Goal: Task Accomplishment & Management: Complete application form

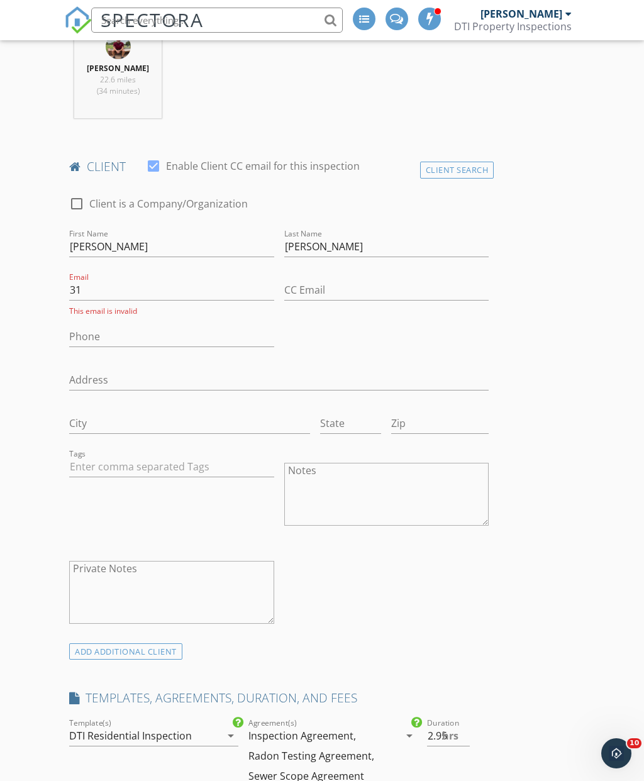
type input "3"
click at [145, 341] on input "Phone" at bounding box center [171, 336] width 204 height 21
type input "[PHONE_NUMBER]"
click at [179, 297] on input "Email" at bounding box center [171, 290] width 204 height 21
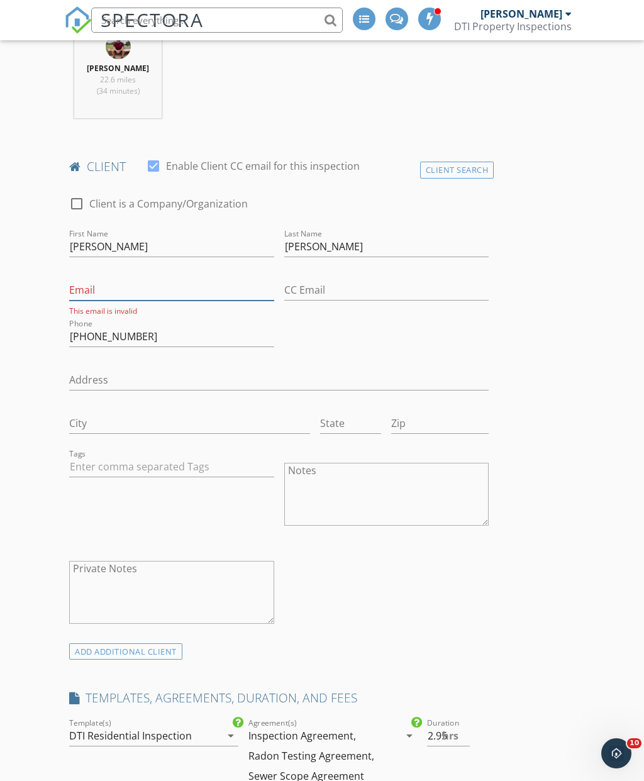
click at [149, 290] on input "Email" at bounding box center [171, 290] width 204 height 21
click at [130, 295] on input "Email" at bounding box center [171, 290] width 204 height 21
paste input "[PERSON_NAME][EMAIL_ADDRESS][DOMAIN_NAME]"
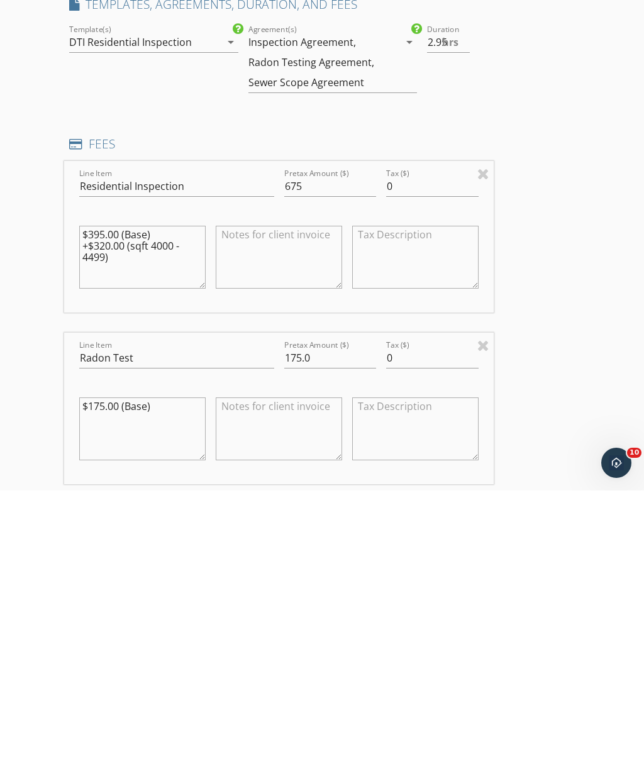
scroll to position [947, 0]
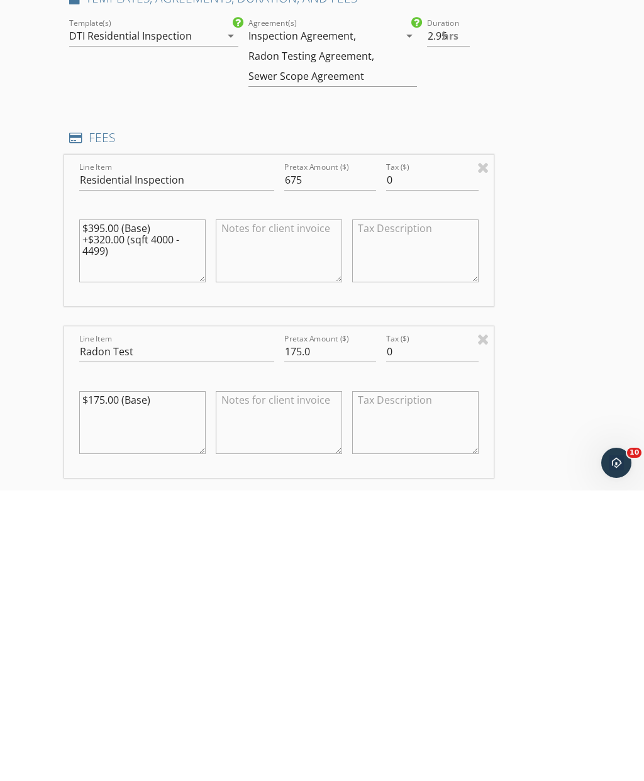
type input "[PERSON_NAME][EMAIL_ADDRESS][DOMAIN_NAME]"
click at [331, 460] on input "675" at bounding box center [330, 470] width 92 height 21
type input "625"
click at [339, 632] on input "175.0" at bounding box center [330, 642] width 92 height 21
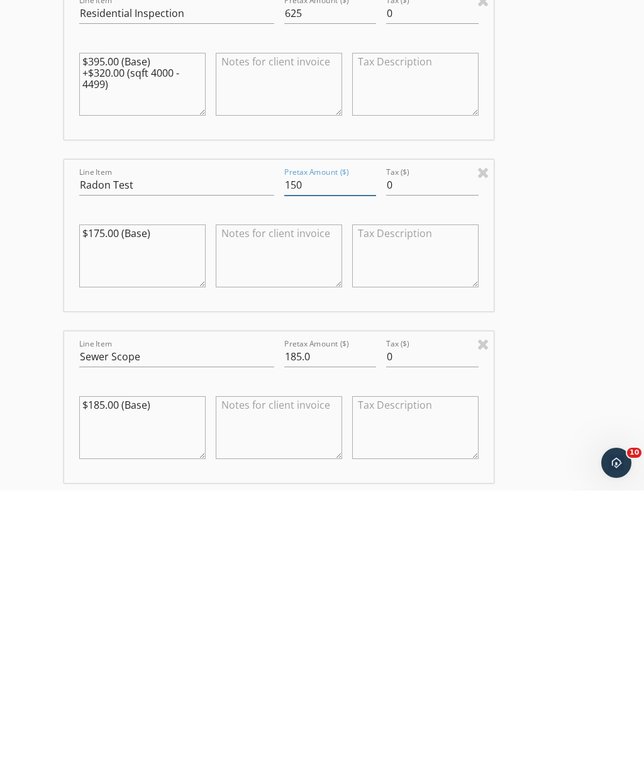
scroll to position [1139, 0]
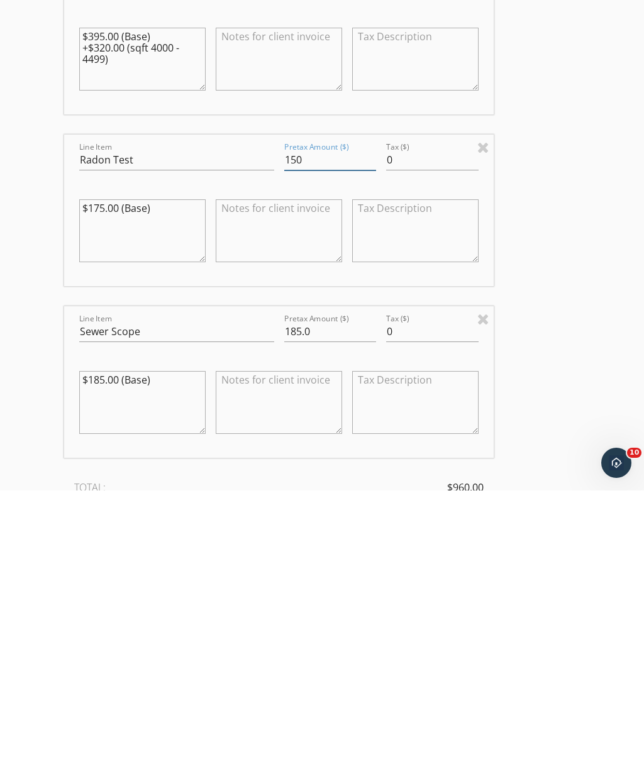
type input "150"
click at [344, 612] on input "185.0" at bounding box center [330, 622] width 92 height 21
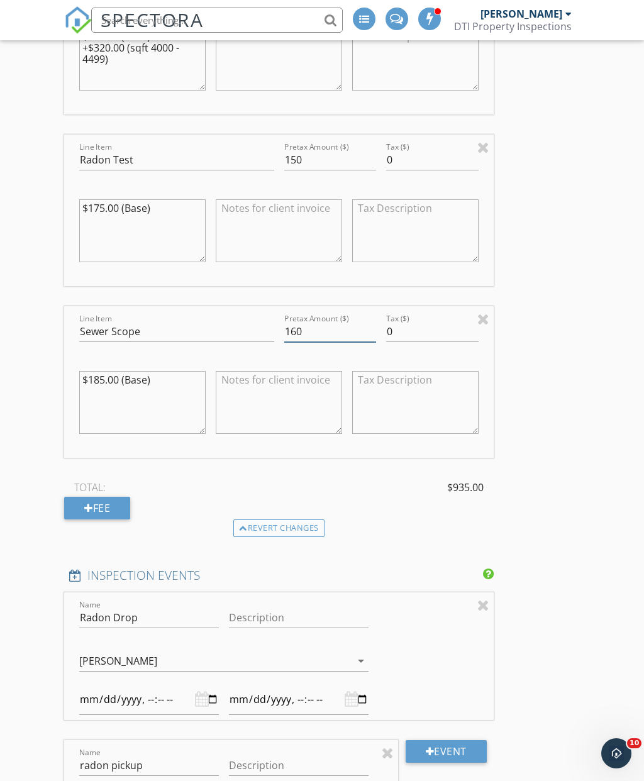
type input "160"
click at [576, 588] on div "INSPECTOR(S) check_box [PERSON_NAME] PRIMARY [PERSON_NAME] arrow_drop_down chec…" at bounding box center [321, 651] width 515 height 3819
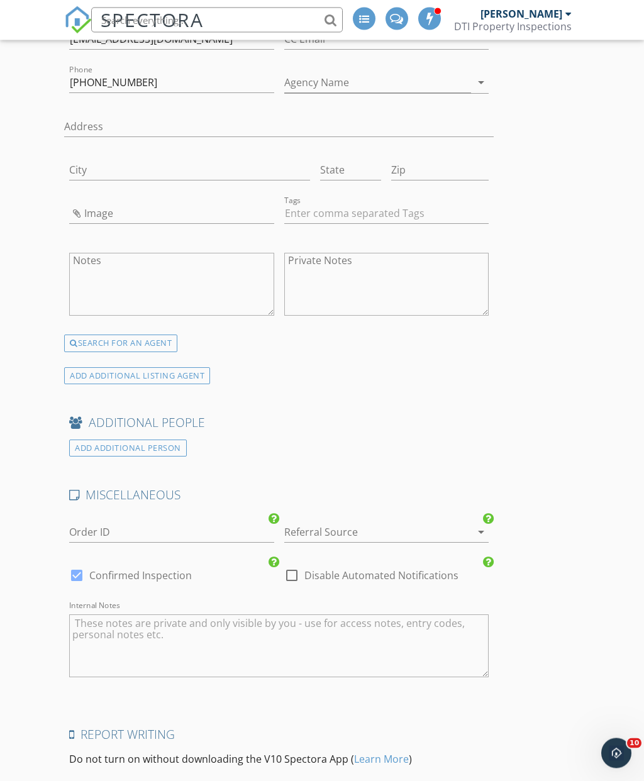
scroll to position [3182, 0]
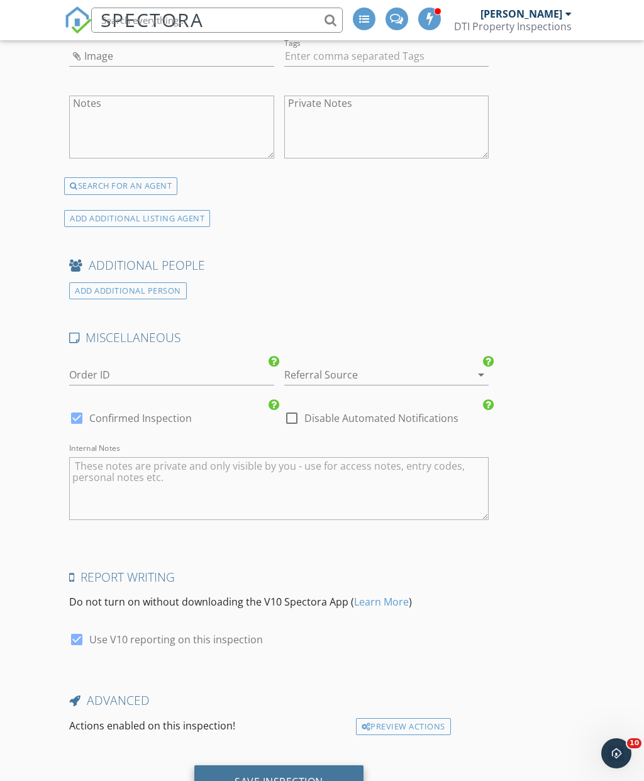
click at [288, 775] on div "Save Inspection" at bounding box center [278, 781] width 89 height 13
